Goal: Navigation & Orientation: Find specific page/section

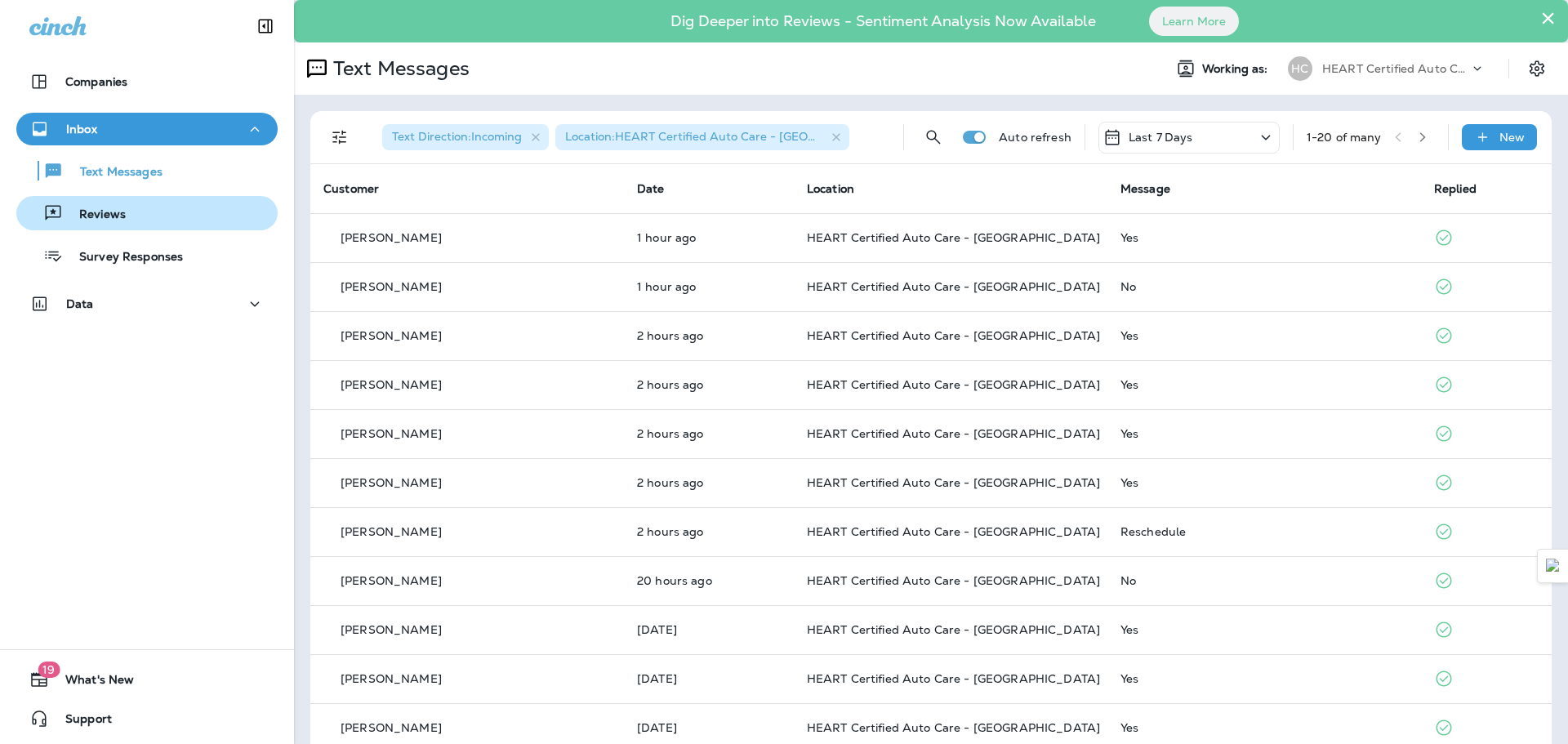
click at [130, 225] on button "Reviews" at bounding box center [146, 213] width 261 height 34
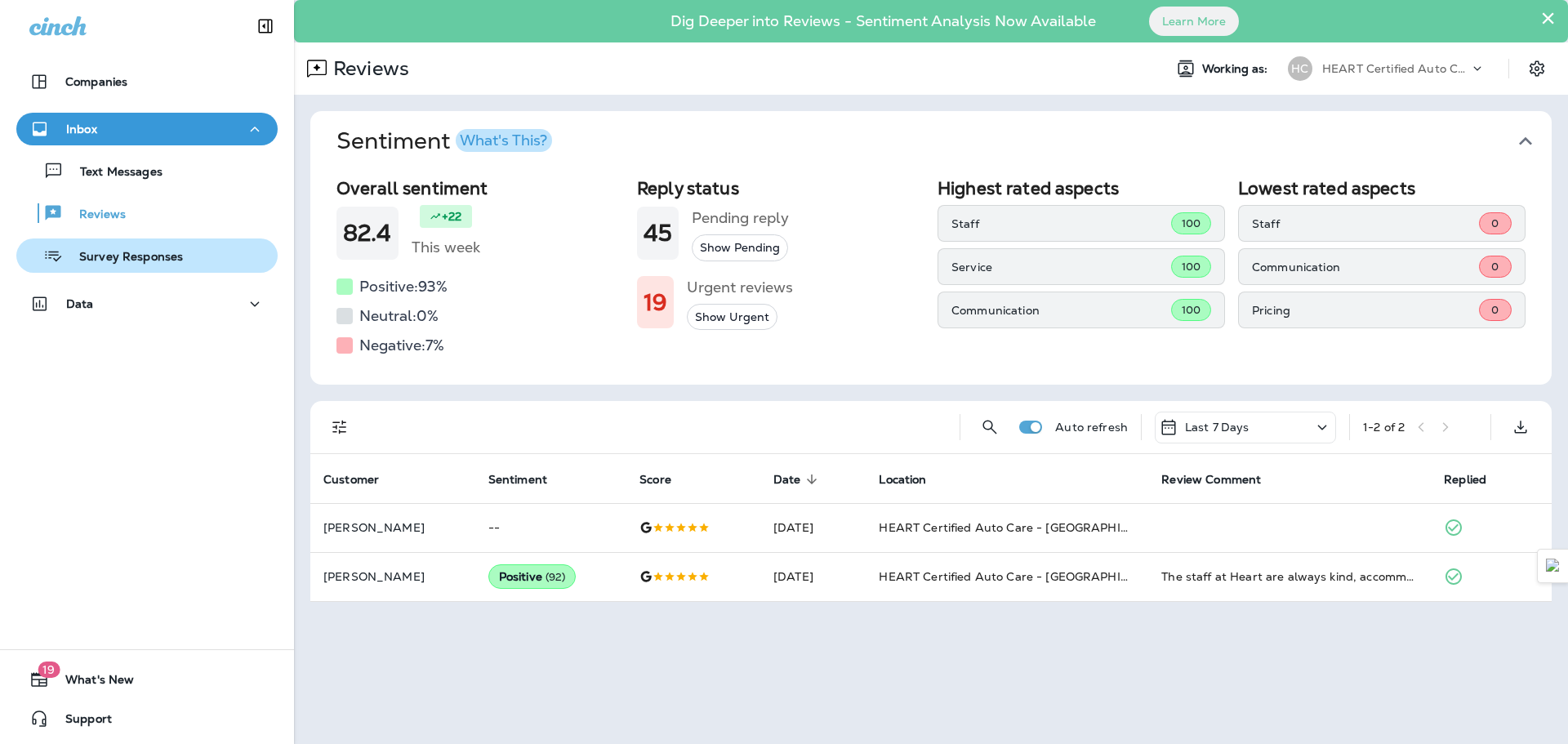
click at [138, 257] on p "Survey Responses" at bounding box center [122, 258] width 120 height 16
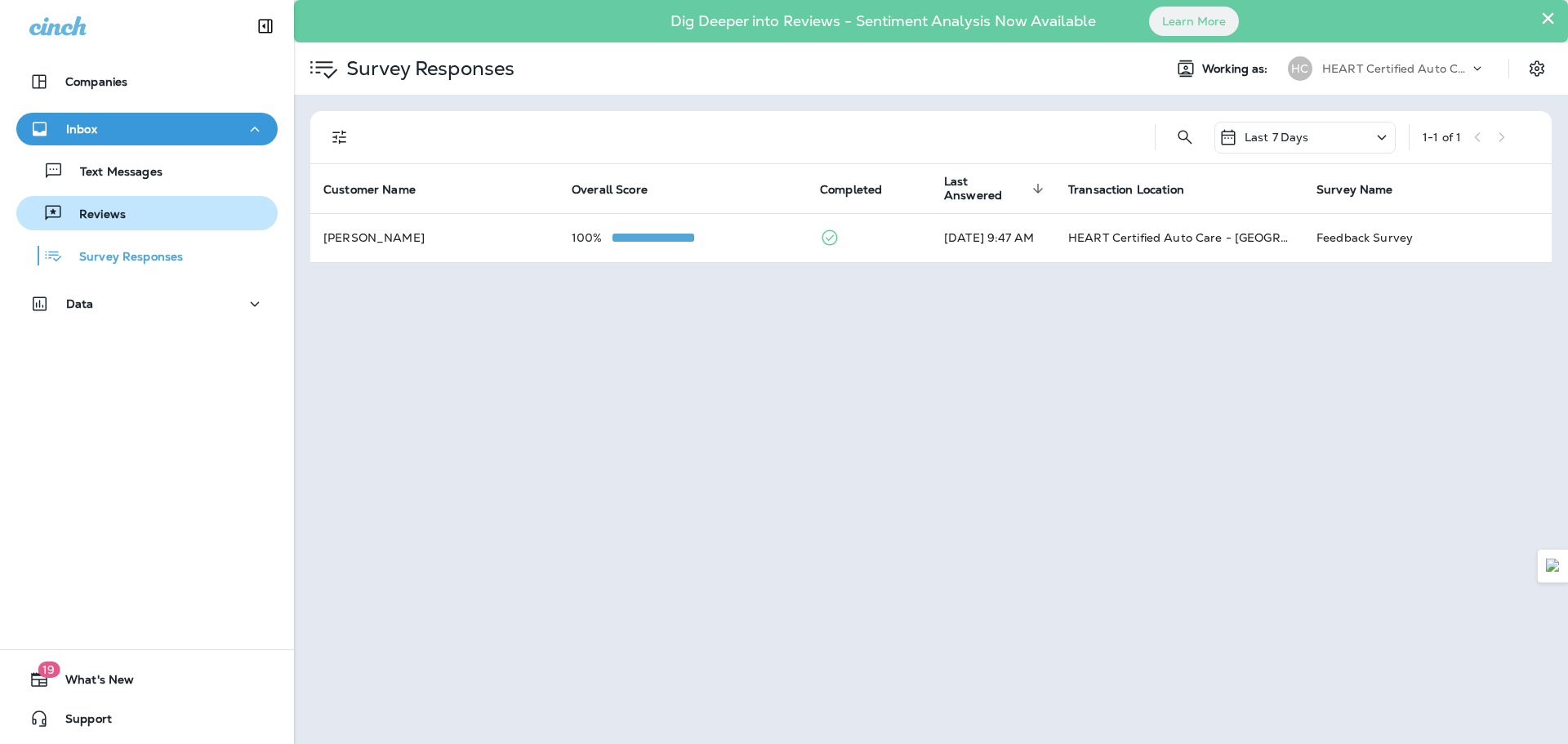
click at [156, 219] on div "Reviews" at bounding box center [146, 213] width 248 height 25
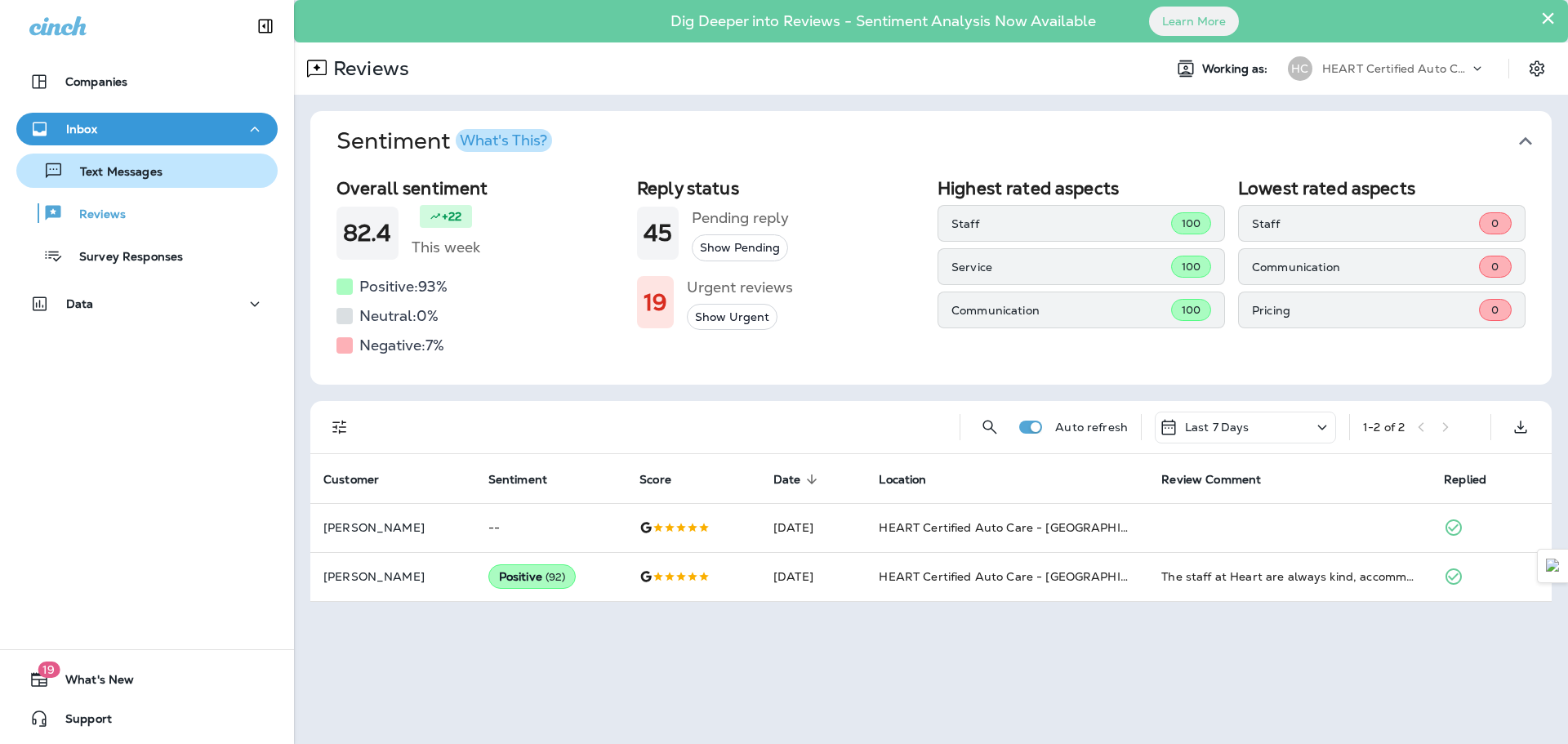
click at [174, 179] on div "Text Messages" at bounding box center [146, 170] width 248 height 25
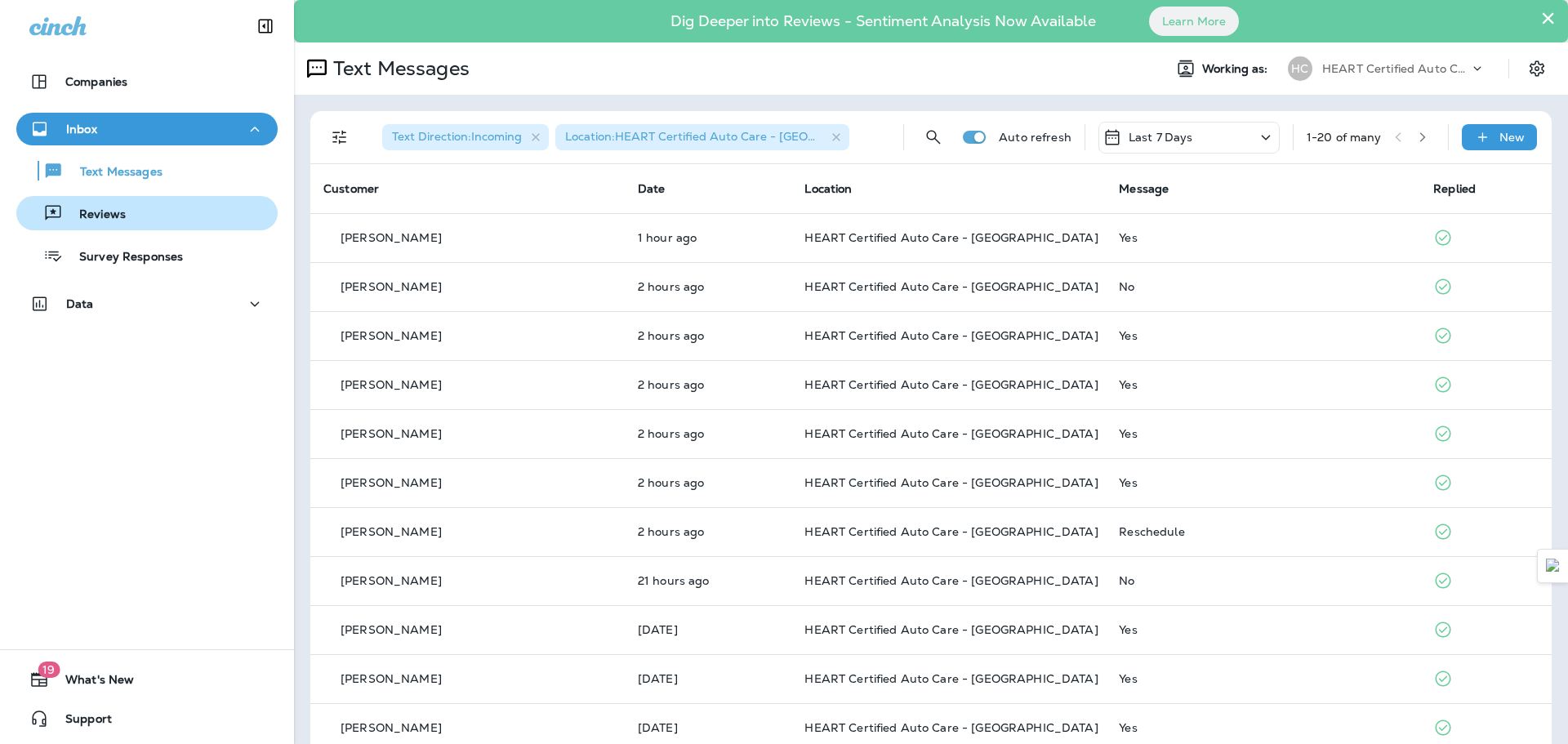
click at [111, 203] on div "Reviews" at bounding box center [74, 213] width 103 height 25
